Goal: Information Seeking & Learning: Learn about a topic

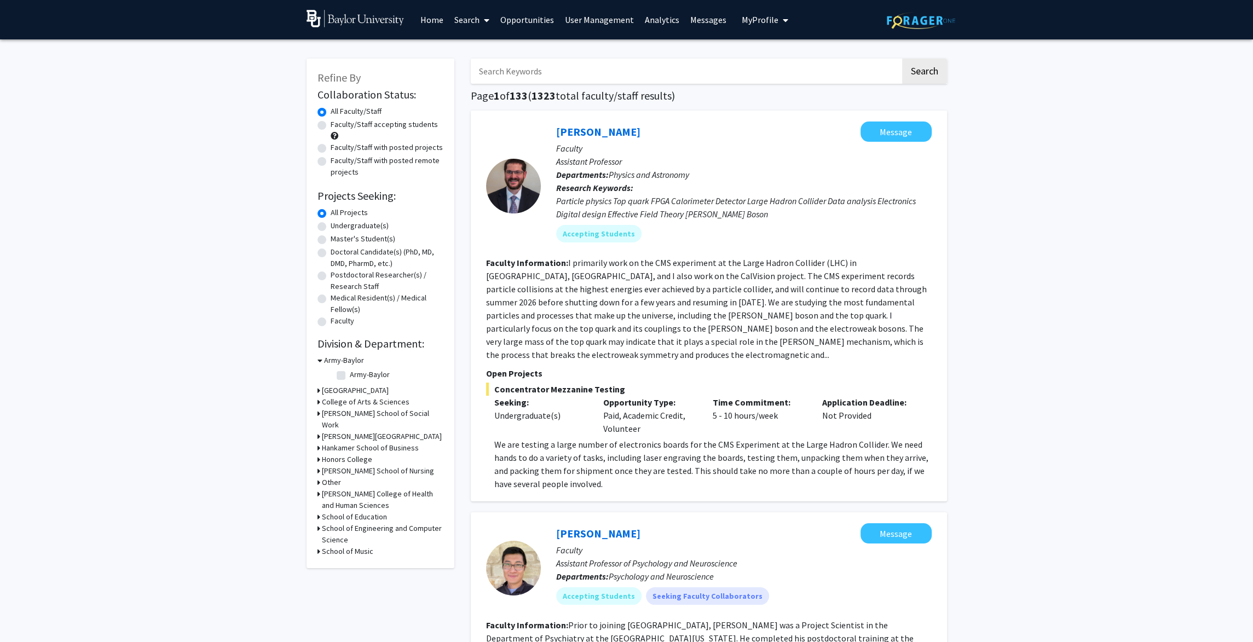
click at [331, 128] on label "Faculty/Staff accepting students" at bounding box center [384, 124] width 107 height 11
click at [331, 126] on input "Faculty/Staff accepting students" at bounding box center [334, 122] width 7 height 7
radio input "true"
click at [331, 150] on label "Faculty/Staff with posted projects" at bounding box center [387, 147] width 112 height 11
click at [331, 149] on input "Faculty/Staff with posted projects" at bounding box center [334, 145] width 7 height 7
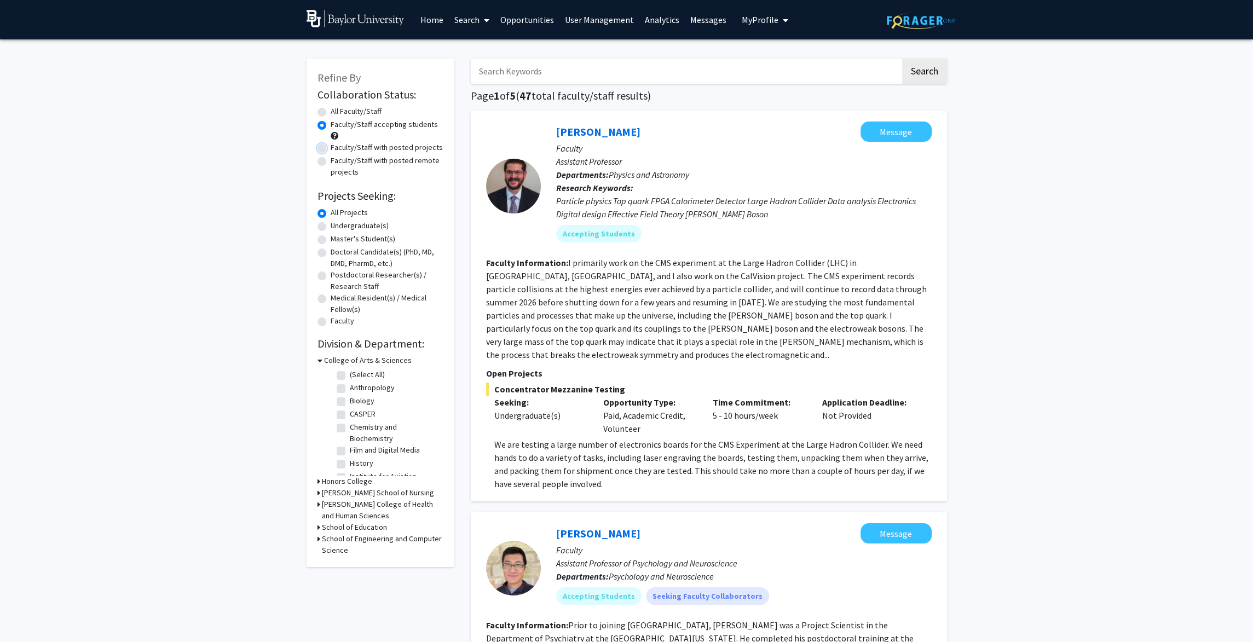
radio input "true"
click at [331, 113] on label "All Faculty/Staff" at bounding box center [356, 111] width 51 height 11
click at [331, 113] on input "All Faculty/Staff" at bounding box center [334, 109] width 7 height 7
radio input "true"
click at [331, 126] on label "Faculty/Staff accepting students" at bounding box center [384, 124] width 107 height 11
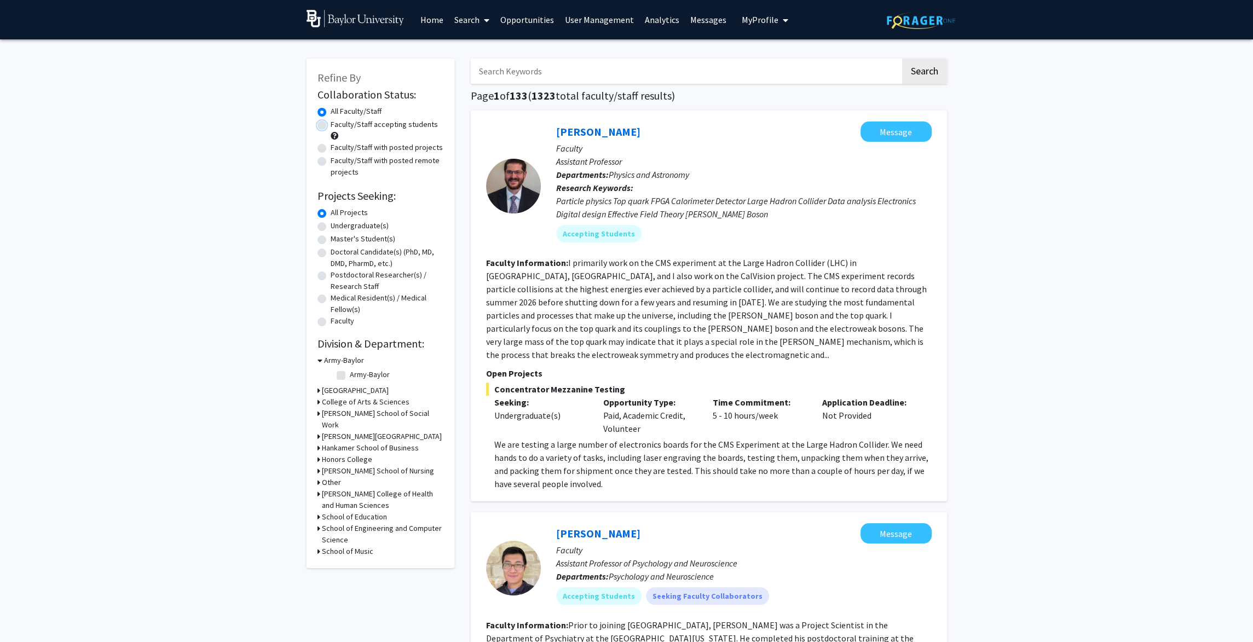
click at [331, 126] on input "Faculty/Staff accepting students" at bounding box center [334, 122] width 7 height 7
radio input "true"
click at [317, 361] on div "Refine By Collaboration Status: Collaboration Status All Faculty/Staff Collabor…" at bounding box center [381, 313] width 148 height 509
click at [321, 361] on icon at bounding box center [320, 360] width 5 height 11
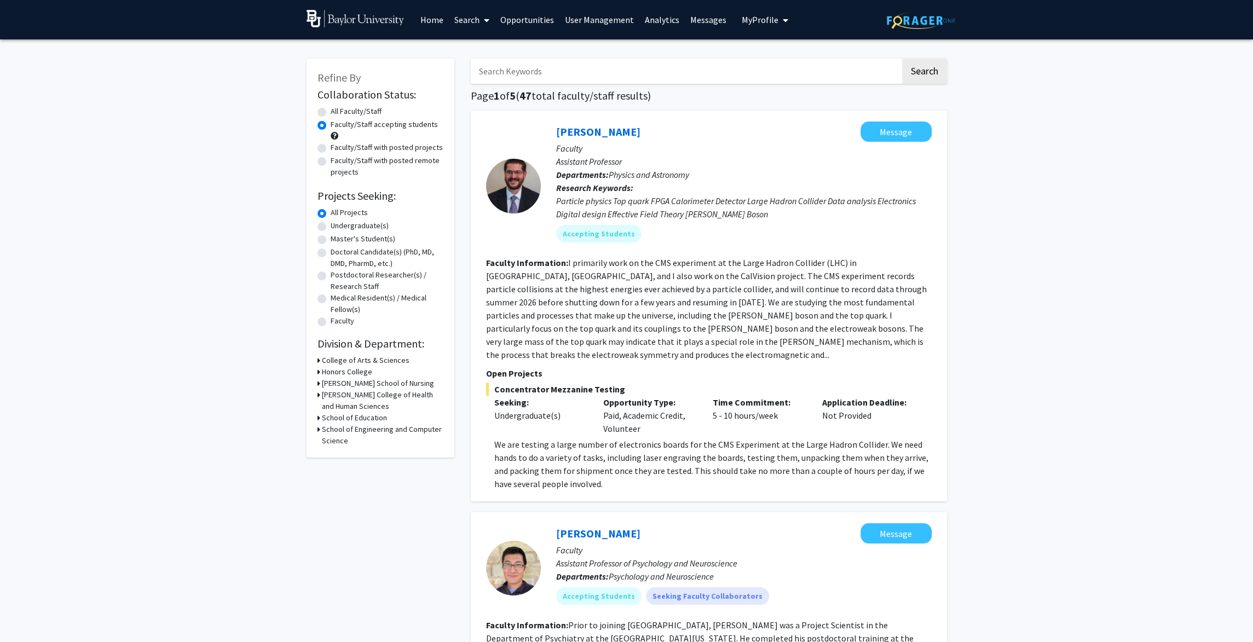
click at [319, 374] on icon at bounding box center [319, 371] width 3 height 11
click at [320, 405] on icon at bounding box center [319, 401] width 3 height 11
click at [315, 435] on div "Refine By Collaboration Status: Collaboration Status All Faculty/Staff Collabor…" at bounding box center [381, 277] width 148 height 436
click at [319, 431] on icon at bounding box center [319, 432] width 3 height 11
click at [320, 478] on icon at bounding box center [319, 483] width 3 height 11
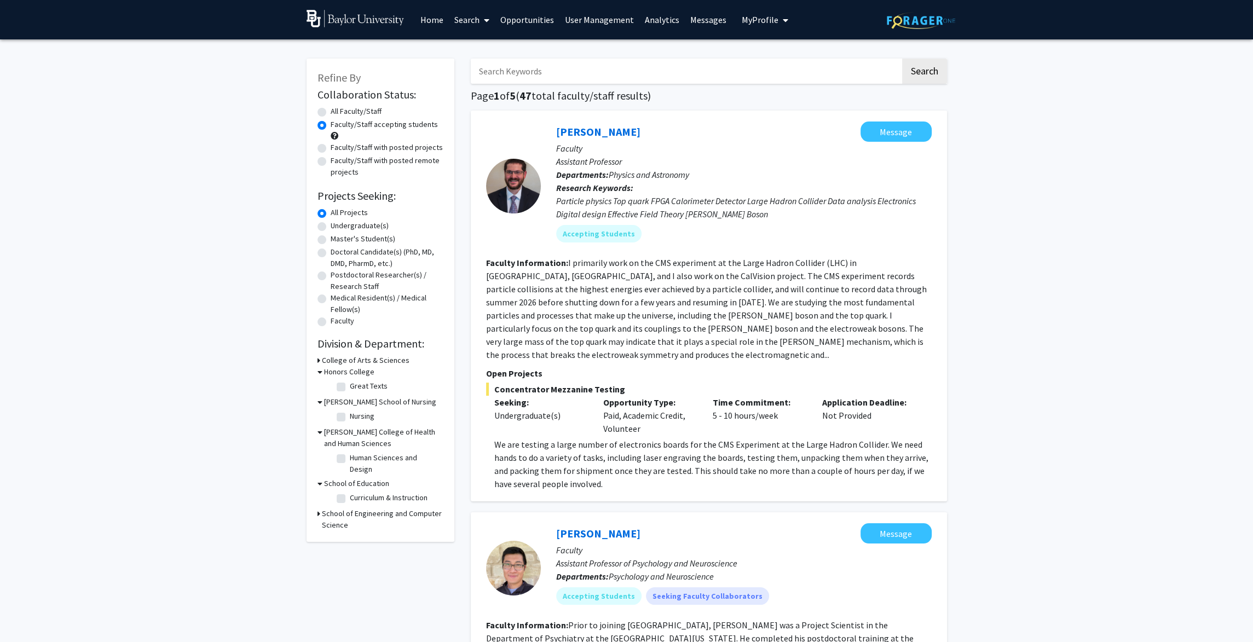
click at [315, 501] on div "Refine By Collaboration Status: Collaboration Status All Faculty/Staff Collabor…" at bounding box center [381, 300] width 148 height 483
click at [318, 508] on icon at bounding box center [319, 513] width 3 height 11
click at [318, 372] on icon at bounding box center [320, 371] width 5 height 11
click at [319, 385] on icon at bounding box center [320, 383] width 5 height 11
click at [321, 396] on icon at bounding box center [320, 394] width 5 height 11
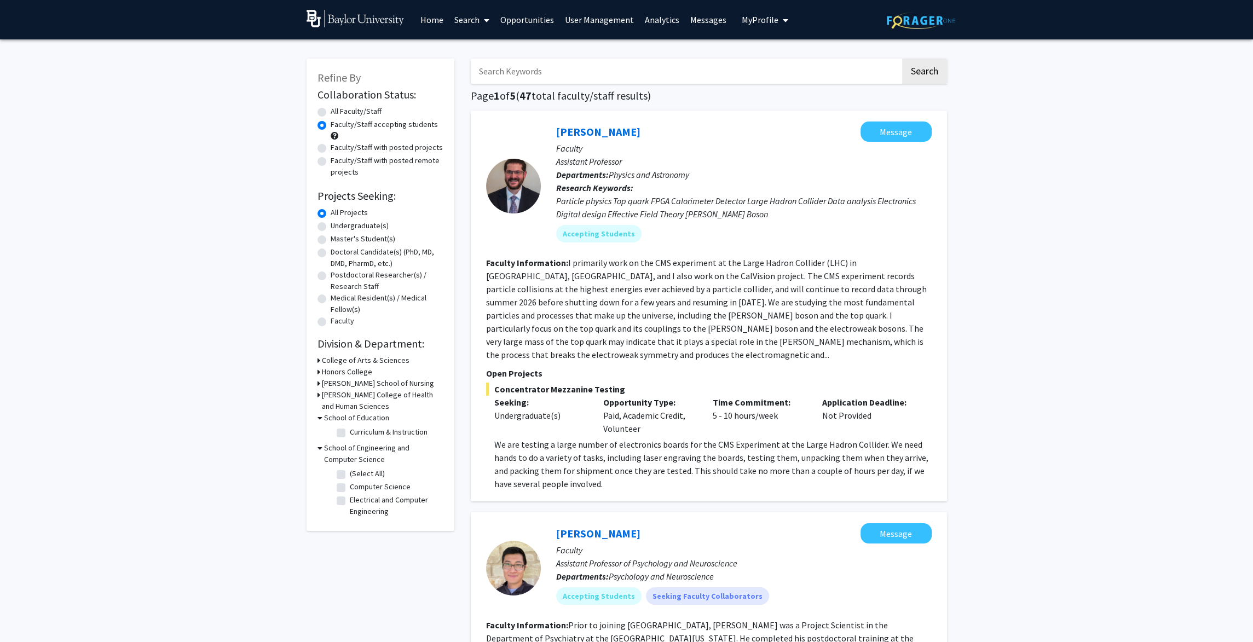
click at [331, 224] on label "Undergraduate(s)" at bounding box center [360, 225] width 58 height 11
click at [331, 224] on input "Undergraduate(s)" at bounding box center [334, 223] width 7 height 7
radio input "true"
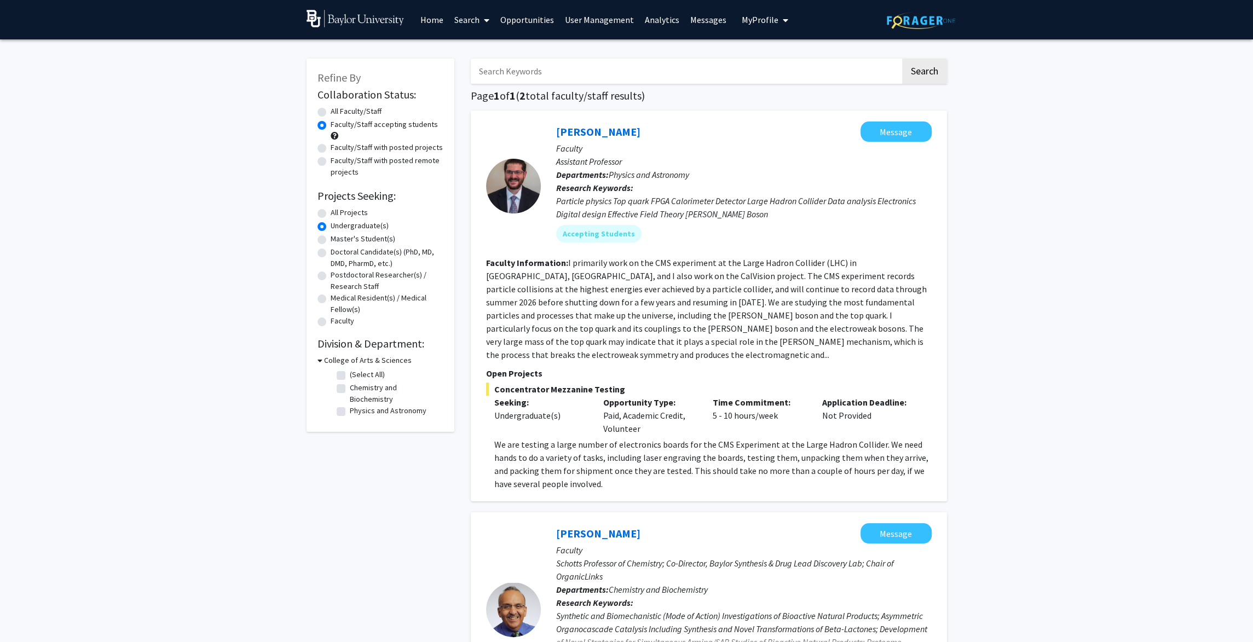
click at [331, 126] on label "Faculty/Staff accepting students" at bounding box center [384, 124] width 107 height 11
click at [331, 126] on input "Faculty/Staff accepting students" at bounding box center [334, 122] width 7 height 7
click at [331, 110] on label "All Faculty/Staff" at bounding box center [356, 111] width 51 height 11
click at [331, 110] on input "All Faculty/Staff" at bounding box center [334, 109] width 7 height 7
radio input "true"
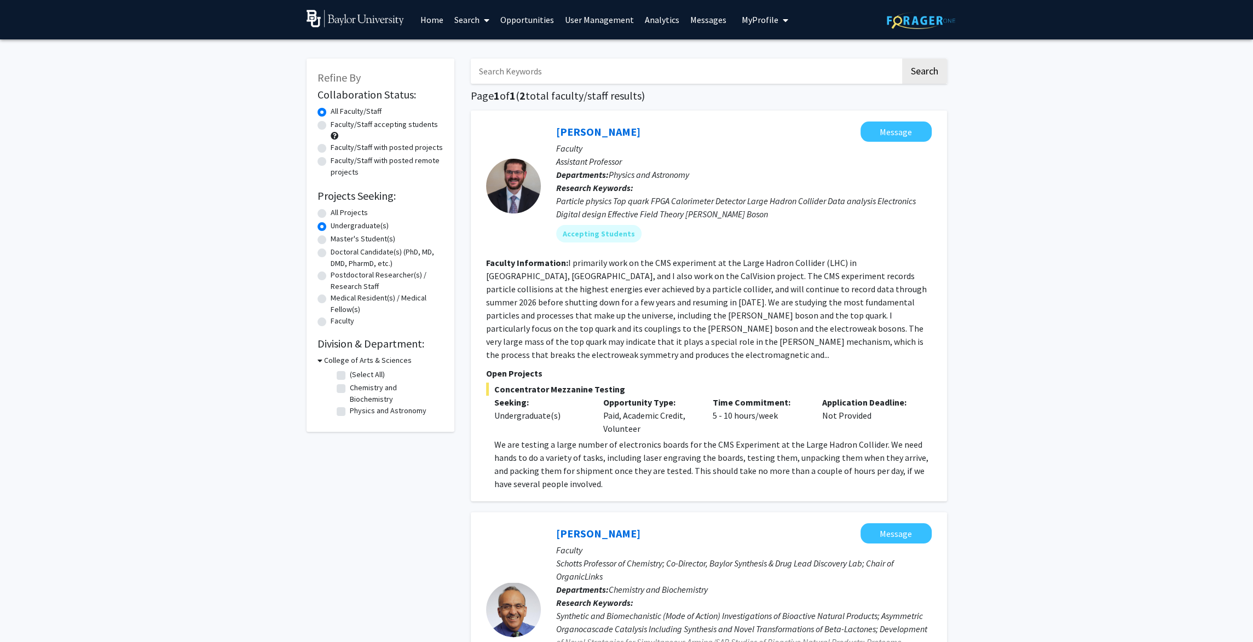
click at [331, 217] on label "All Projects" at bounding box center [349, 212] width 37 height 11
click at [331, 214] on input "All Projects" at bounding box center [334, 210] width 7 height 7
radio input "true"
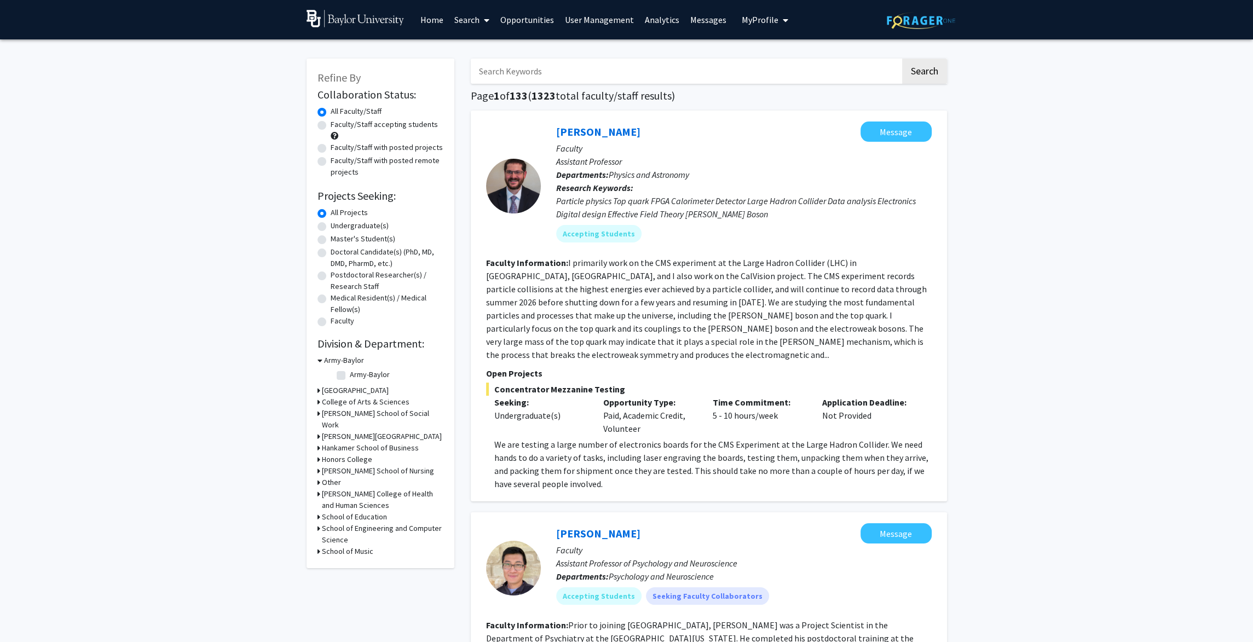
click at [458, 22] on link "Search" at bounding box center [472, 20] width 46 height 38
click at [467, 44] on span "Faculty/Staff" at bounding box center [489, 50] width 80 height 22
click at [464, 16] on link "Search" at bounding box center [472, 20] width 46 height 38
click at [466, 68] on span "Students" at bounding box center [482, 72] width 67 height 22
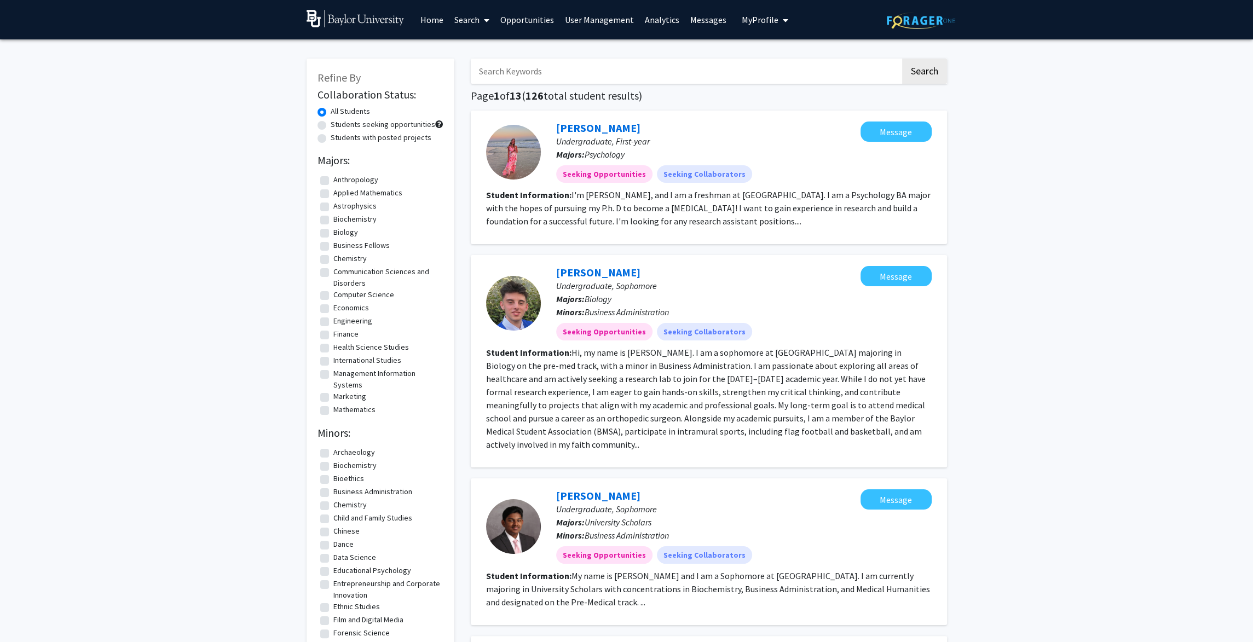
click at [316, 125] on div "Refine By Collaboration Status: All Students Students seeking opportunities Stu…" at bounding box center [381, 450] width 148 height 782
click at [331, 129] on label "Students seeking opportunities" at bounding box center [383, 124] width 105 height 11
click at [331, 126] on input "Students seeking opportunities" at bounding box center [334, 122] width 7 height 7
radio input "true"
click at [331, 113] on label "All Students" at bounding box center [350, 111] width 39 height 11
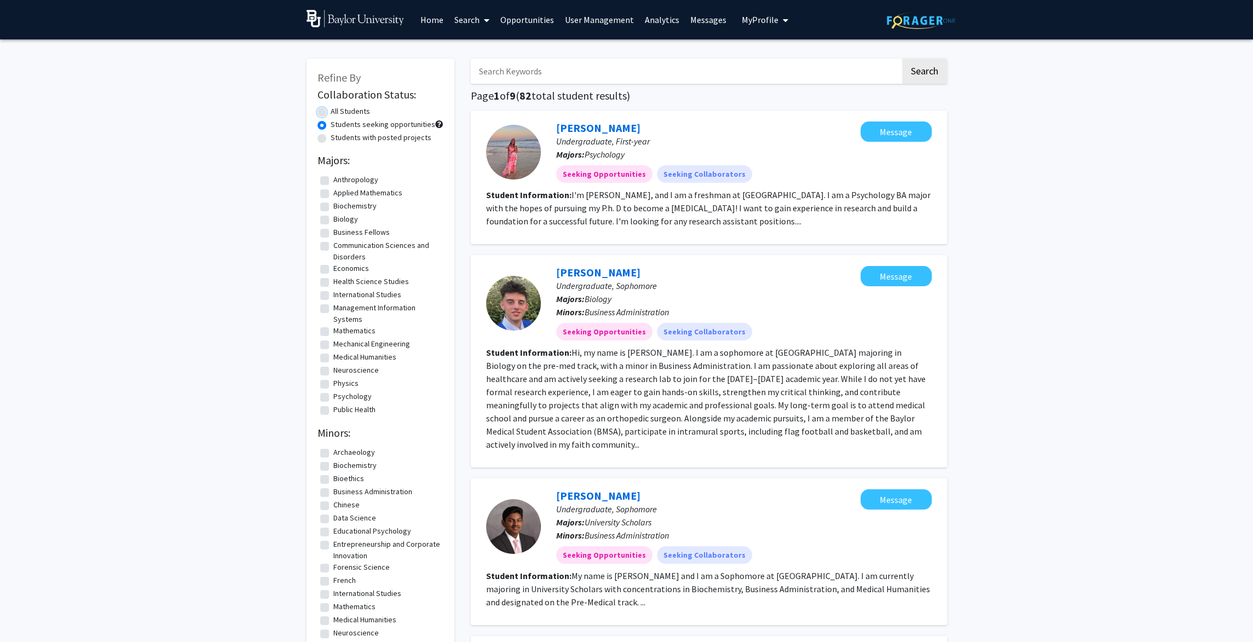
click at [331, 113] on input "All Students" at bounding box center [334, 109] width 7 height 7
radio input "true"
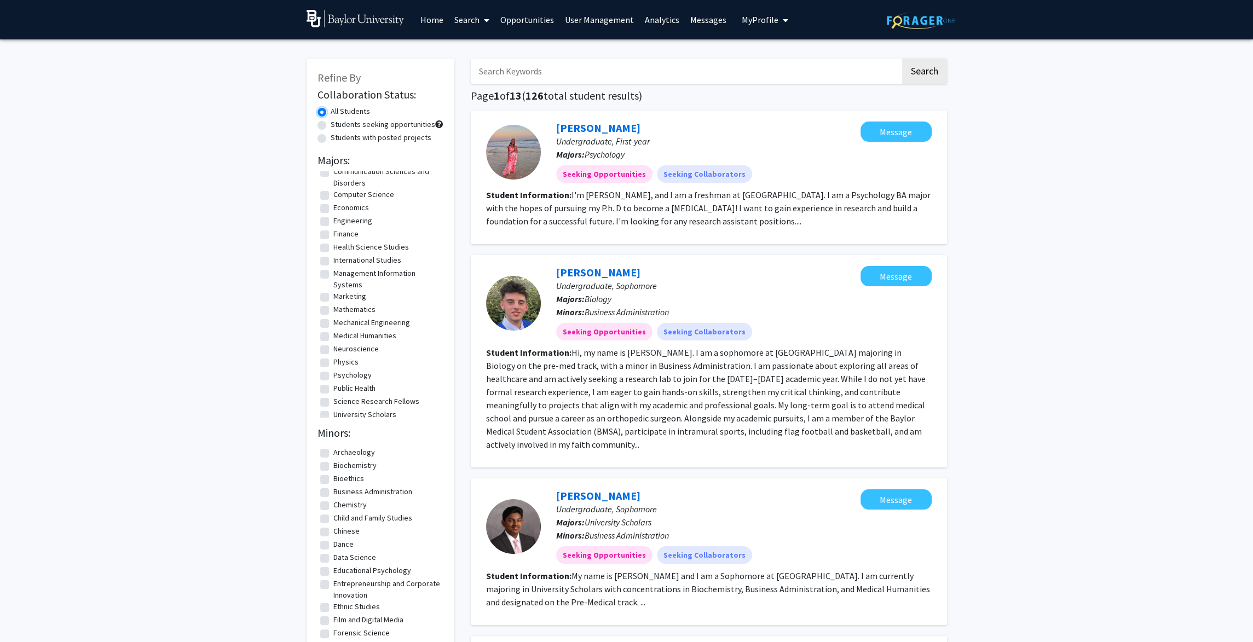
scroll to position [107, 0]
